Goal: Browse casually

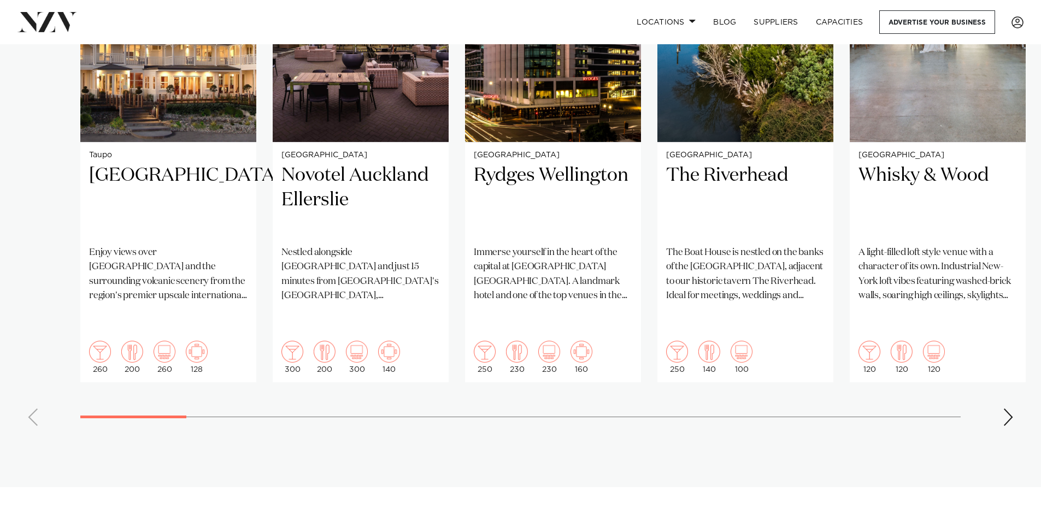
scroll to position [929, 0]
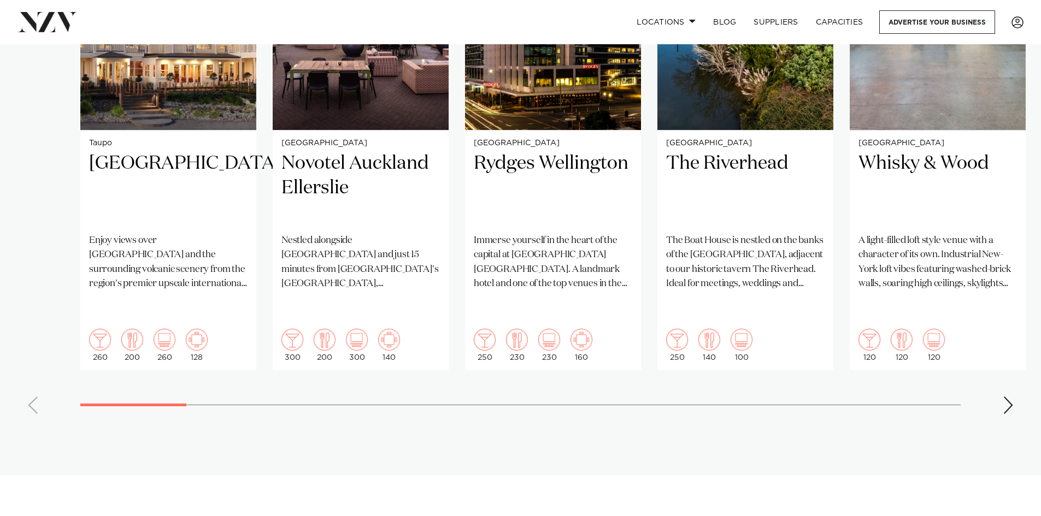
click at [1010, 397] on div "Next slide" at bounding box center [1007, 405] width 11 height 17
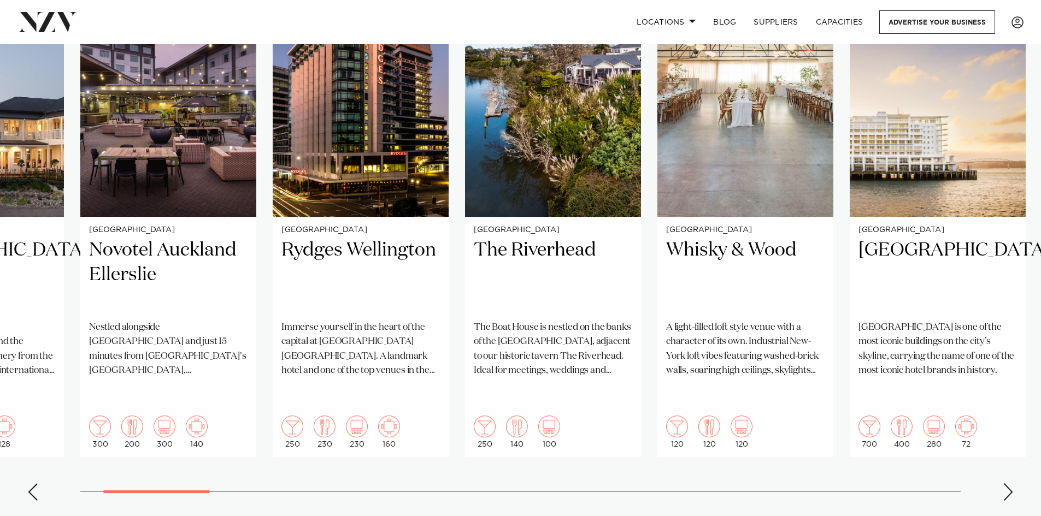
scroll to position [819, 0]
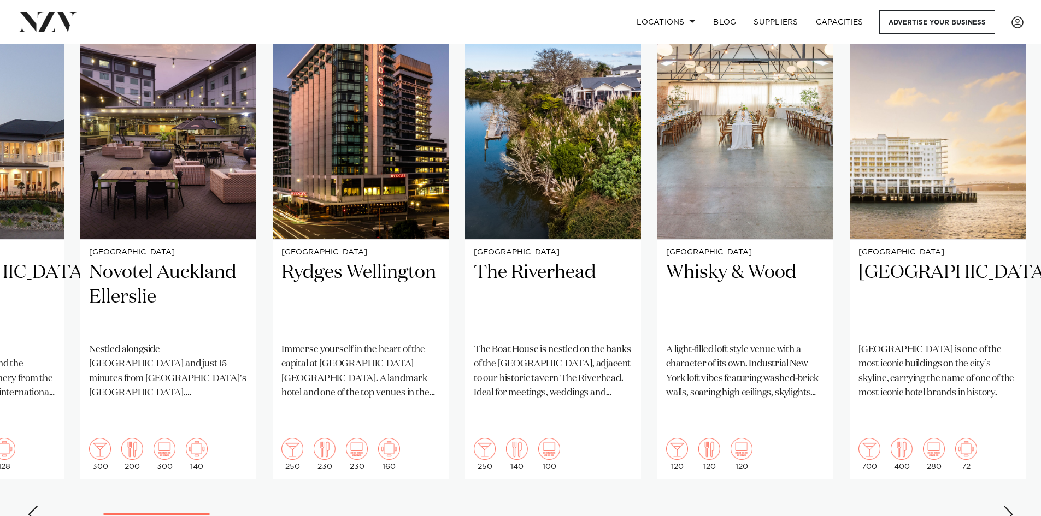
click at [1005, 506] on div "Next slide" at bounding box center [1007, 514] width 11 height 17
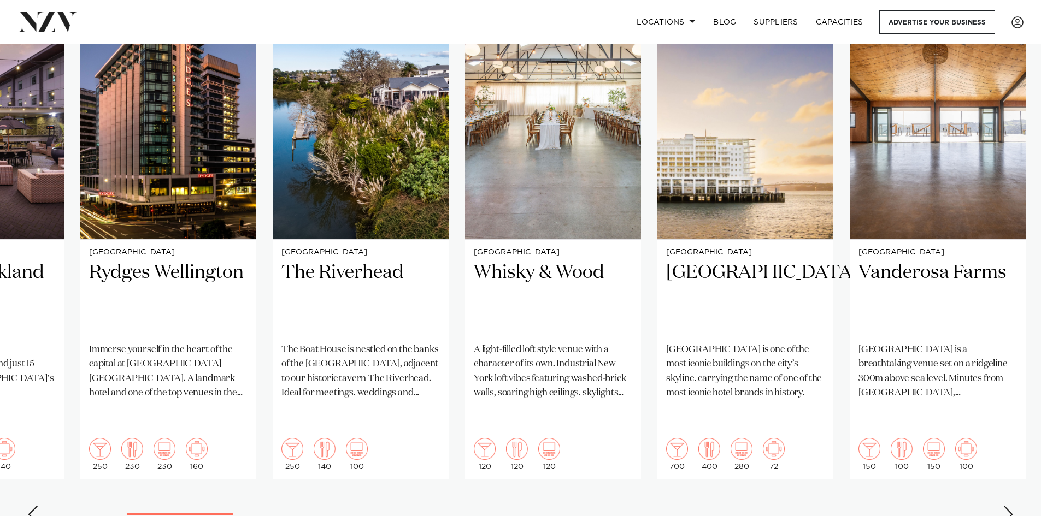
click at [1005, 506] on div "Next slide" at bounding box center [1007, 514] width 11 height 17
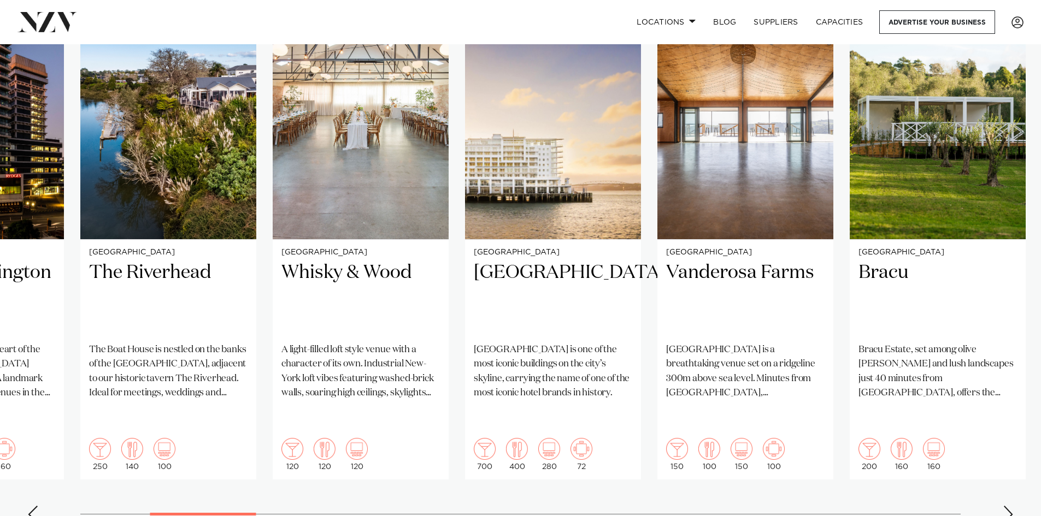
click at [1005, 506] on div "Next slide" at bounding box center [1007, 514] width 11 height 17
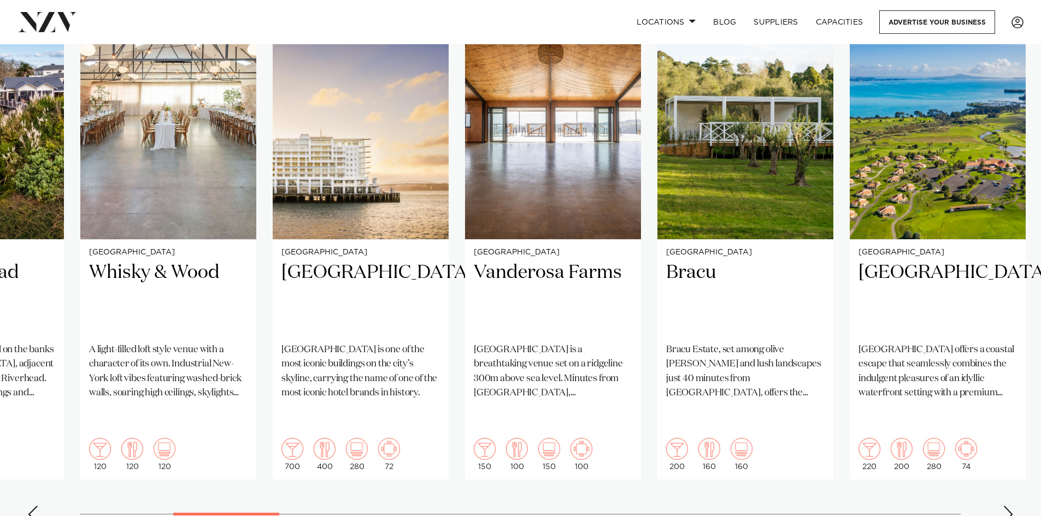
click at [1005, 506] on div "Next slide" at bounding box center [1007, 514] width 11 height 17
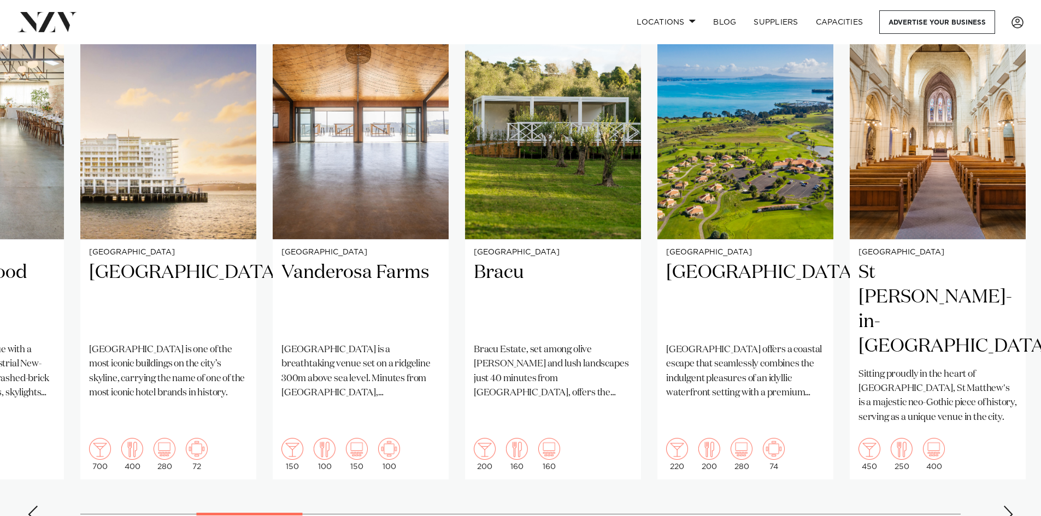
click at [1005, 506] on div "Next slide" at bounding box center [1007, 514] width 11 height 17
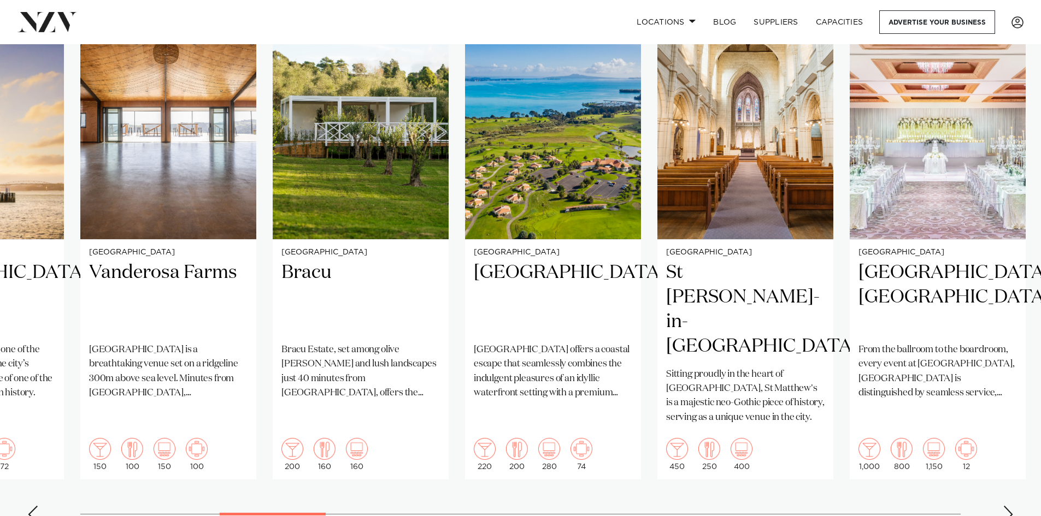
click at [1005, 506] on div "Next slide" at bounding box center [1007, 514] width 11 height 17
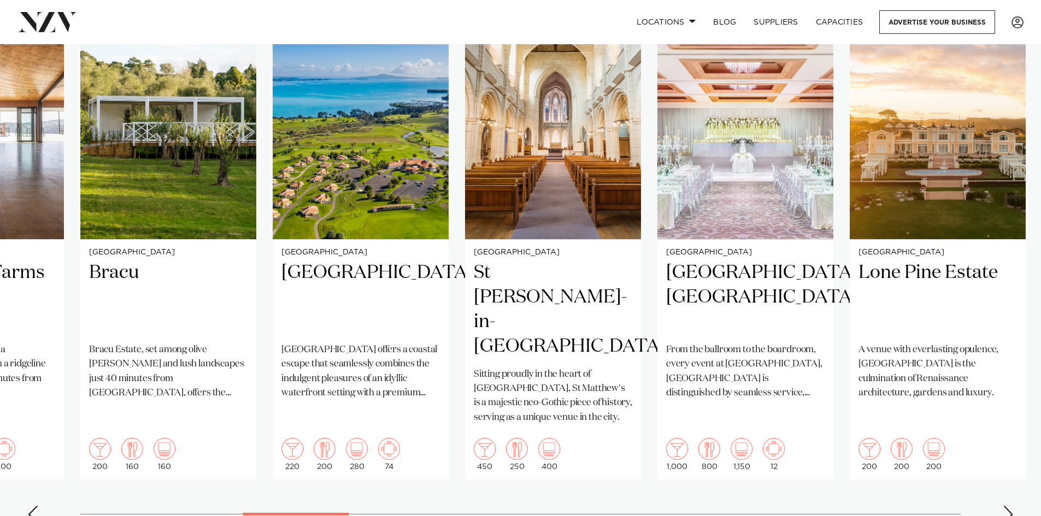
click at [1005, 506] on div "Next slide" at bounding box center [1007, 514] width 11 height 17
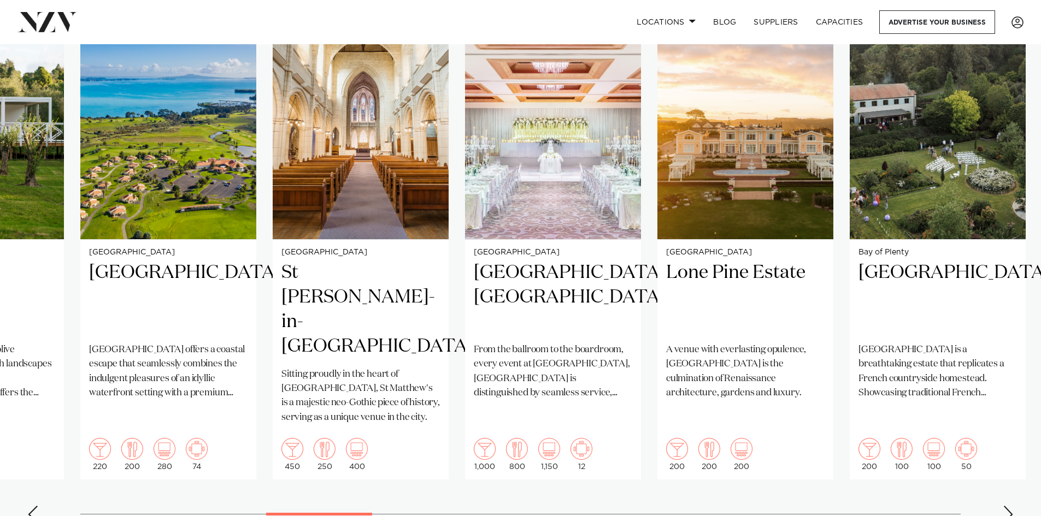
click at [1005, 506] on div "Next slide" at bounding box center [1007, 514] width 11 height 17
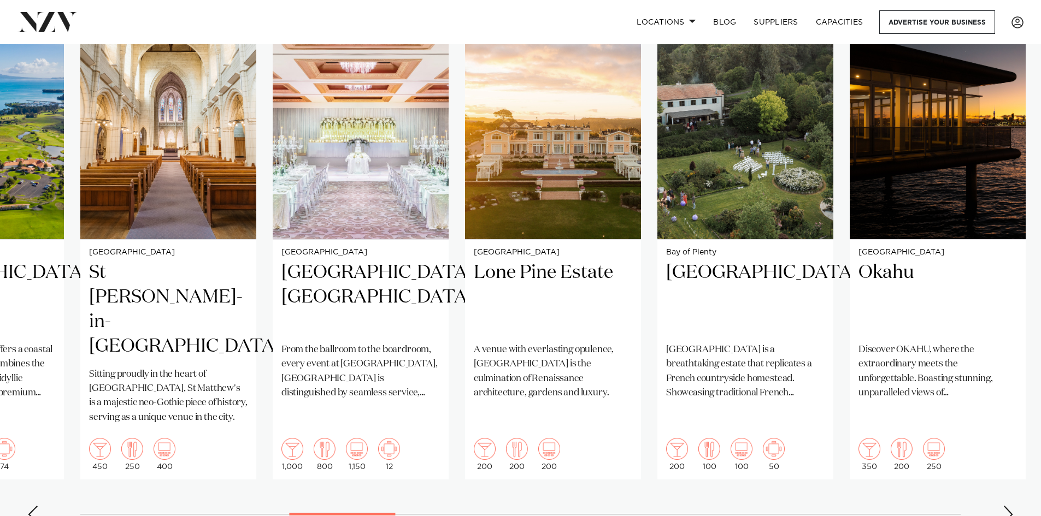
click at [1005, 506] on div "Next slide" at bounding box center [1007, 514] width 11 height 17
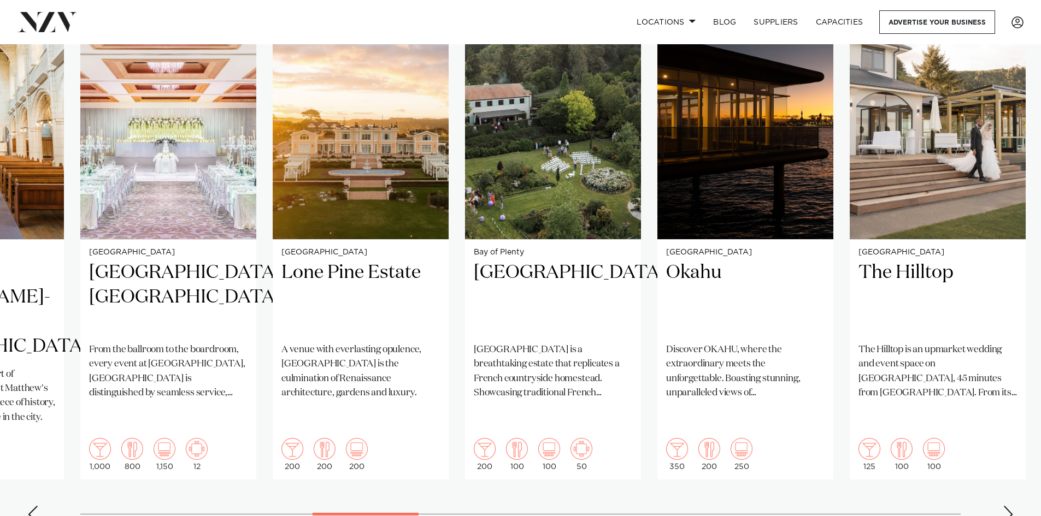
click at [1005, 506] on div "Next slide" at bounding box center [1007, 514] width 11 height 17
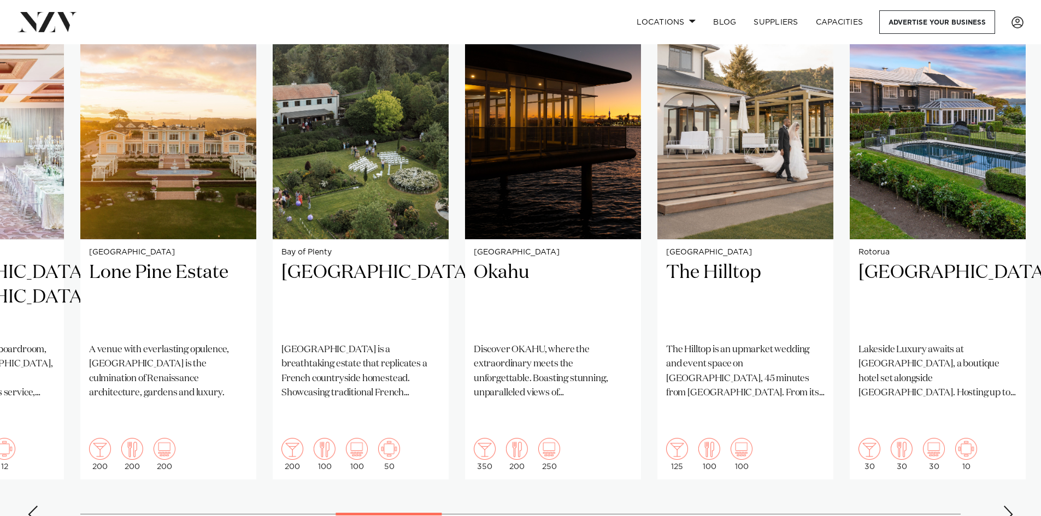
click at [1005, 506] on div "Next slide" at bounding box center [1007, 514] width 11 height 17
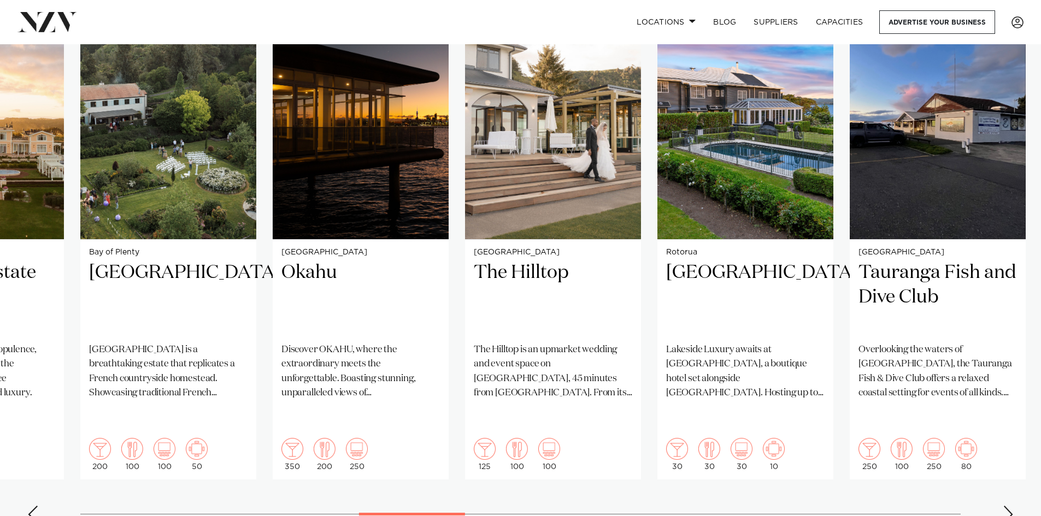
click at [1005, 506] on div "Next slide" at bounding box center [1007, 514] width 11 height 17
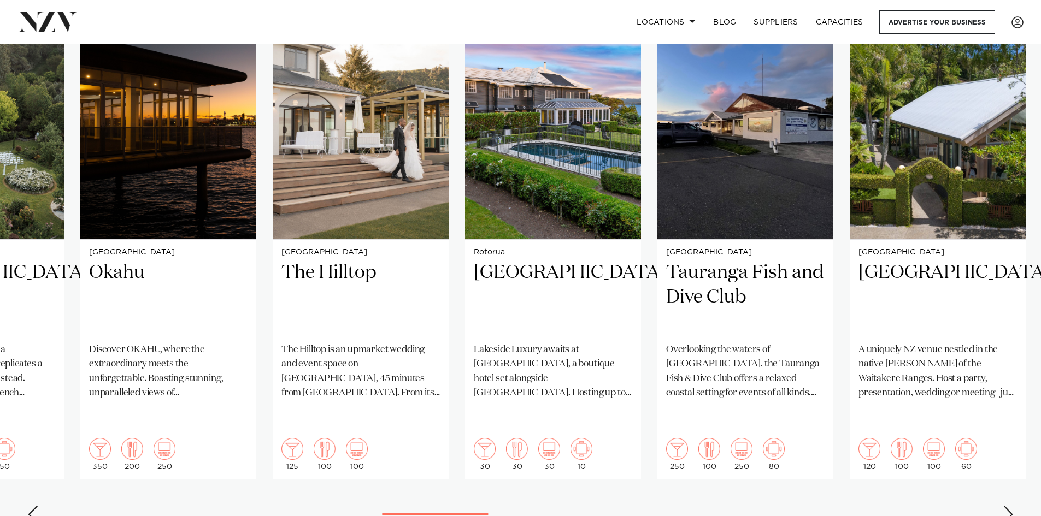
click at [1005, 506] on div "Next slide" at bounding box center [1007, 514] width 11 height 17
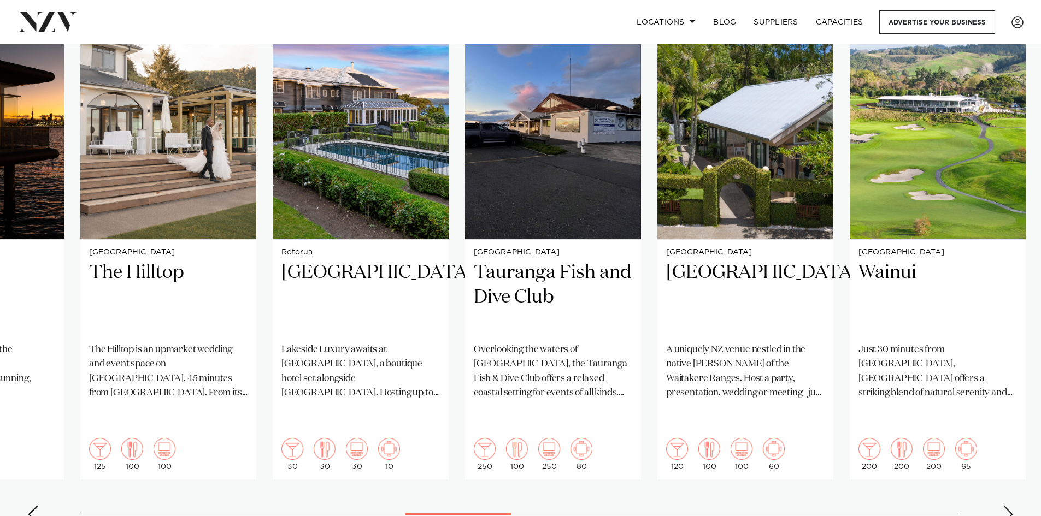
click at [1005, 506] on div "Next slide" at bounding box center [1007, 514] width 11 height 17
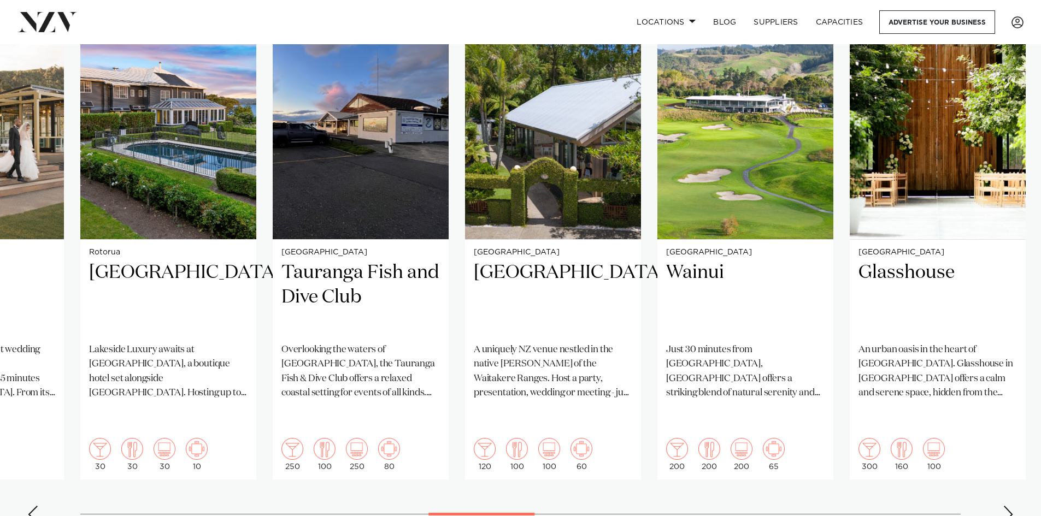
click at [1005, 506] on div "Next slide" at bounding box center [1007, 514] width 11 height 17
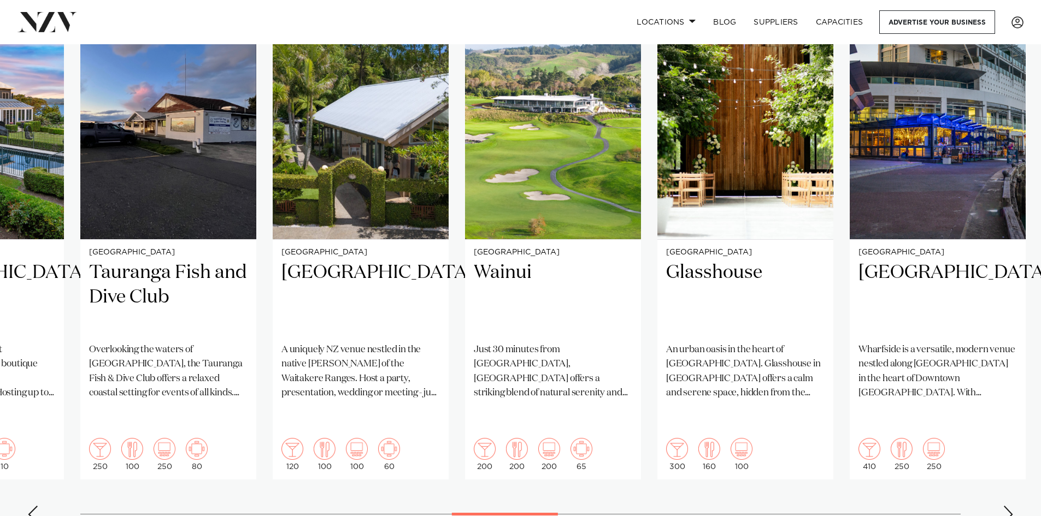
click at [1005, 506] on div "Next slide" at bounding box center [1007, 514] width 11 height 17
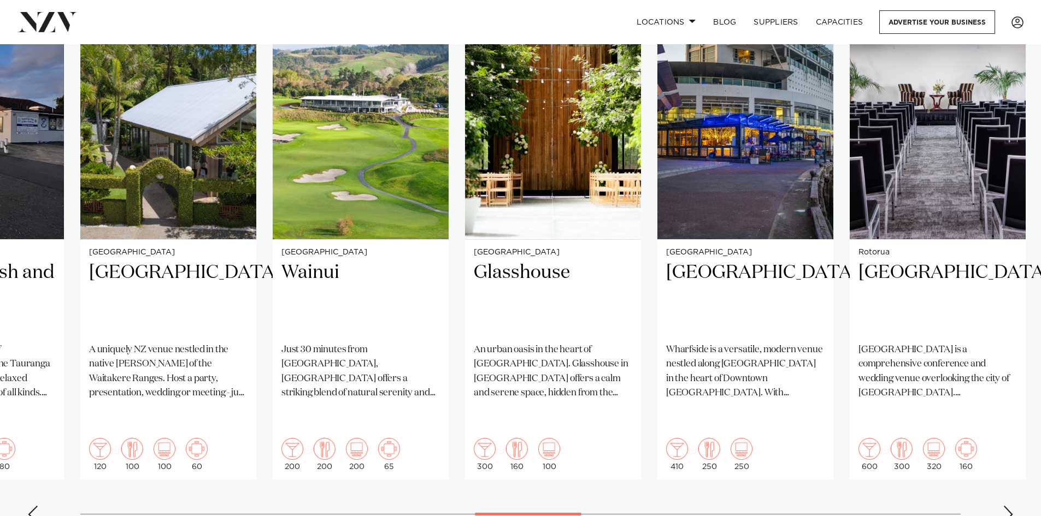
click at [1005, 506] on div "Next slide" at bounding box center [1007, 514] width 11 height 17
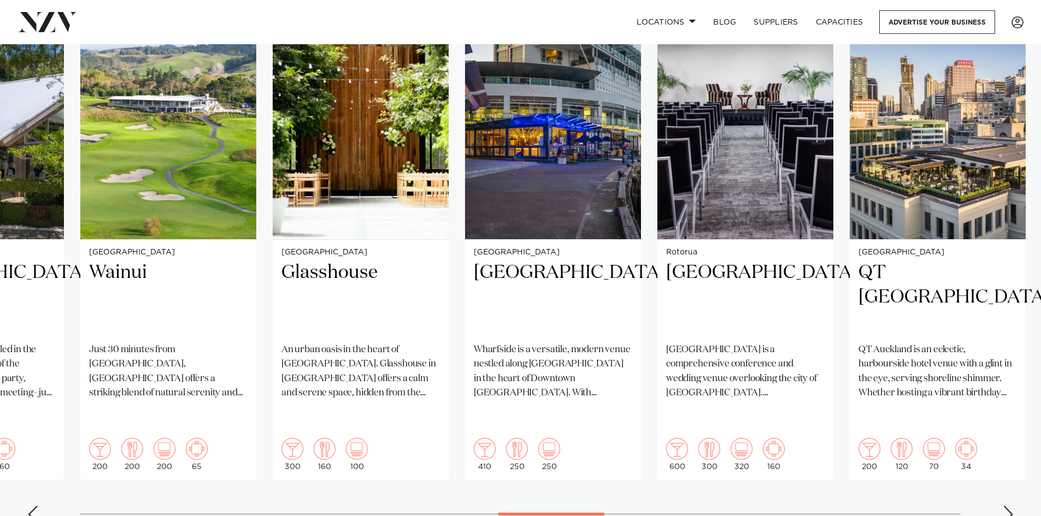
click at [1005, 506] on div "Next slide" at bounding box center [1007, 514] width 11 height 17
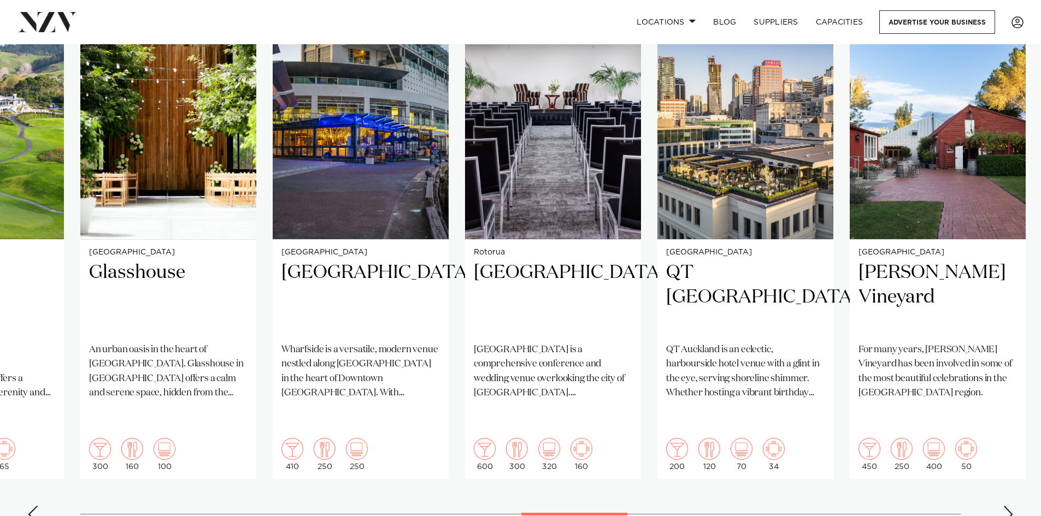
click at [1005, 506] on div "Next slide" at bounding box center [1007, 514] width 11 height 17
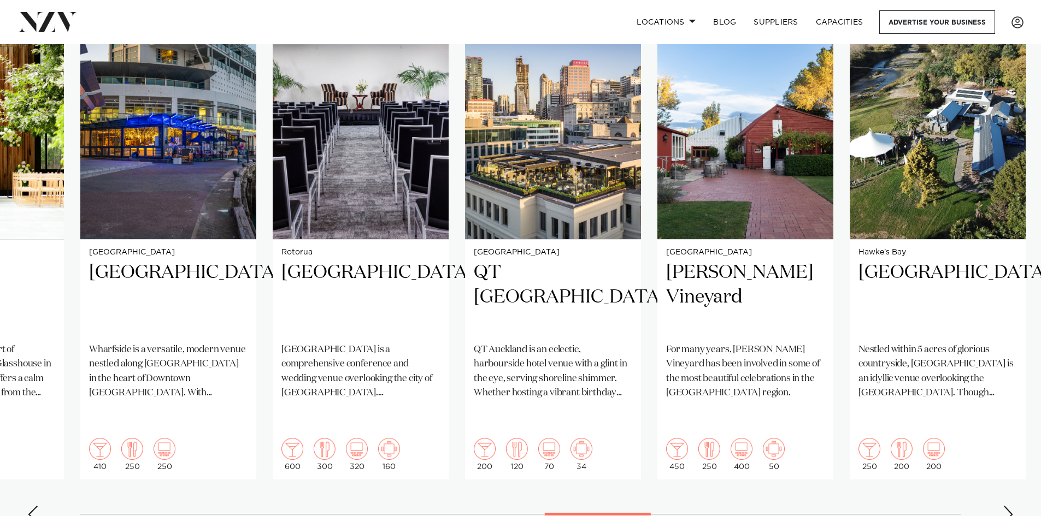
click at [1005, 506] on div "Next slide" at bounding box center [1007, 514] width 11 height 17
